Goal: Transaction & Acquisition: Subscribe to service/newsletter

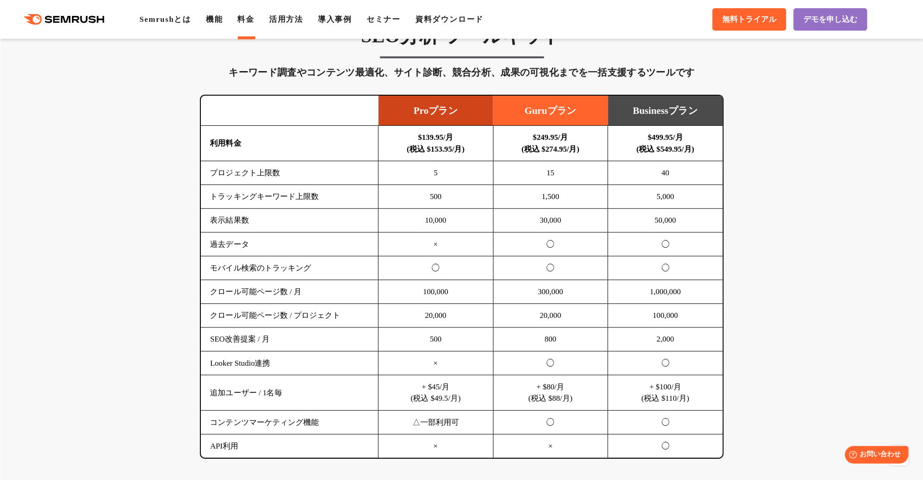
scroll to position [547, 0]
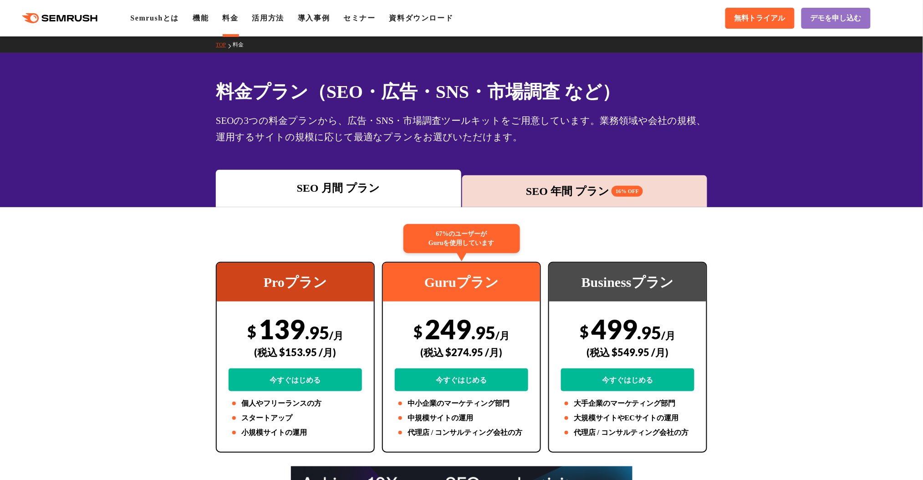
click at [551, 179] on div "SEO 年間 プラン 16% OFF" at bounding box center [584, 191] width 245 height 32
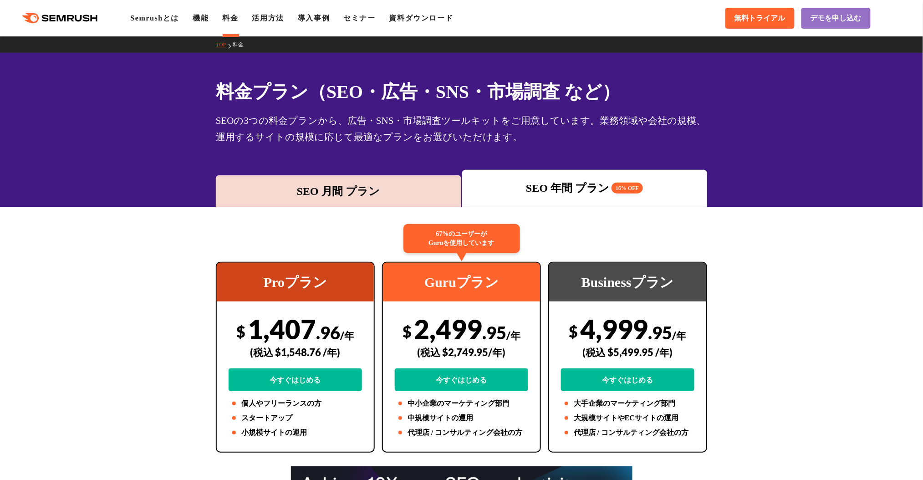
click at [384, 190] on div "SEO 月間 プラン" at bounding box center [338, 191] width 236 height 16
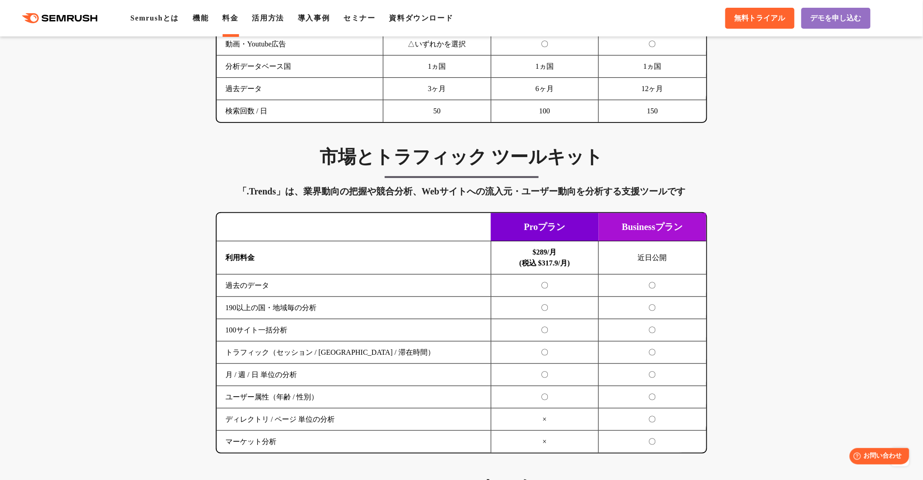
scroll to position [1477, 0]
